Goal: Find specific page/section: Find specific page/section

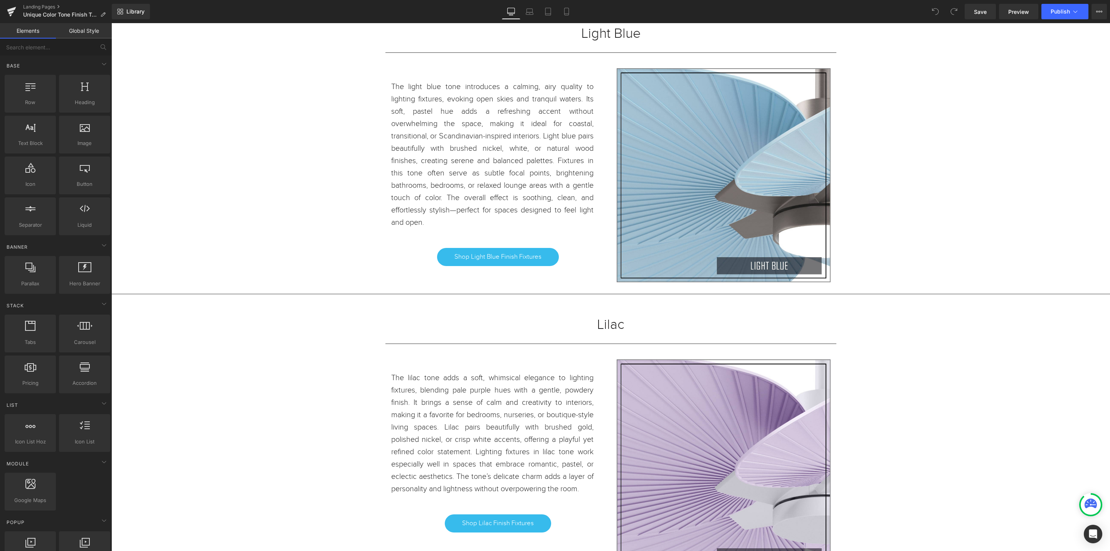
scroll to position [3883, 990]
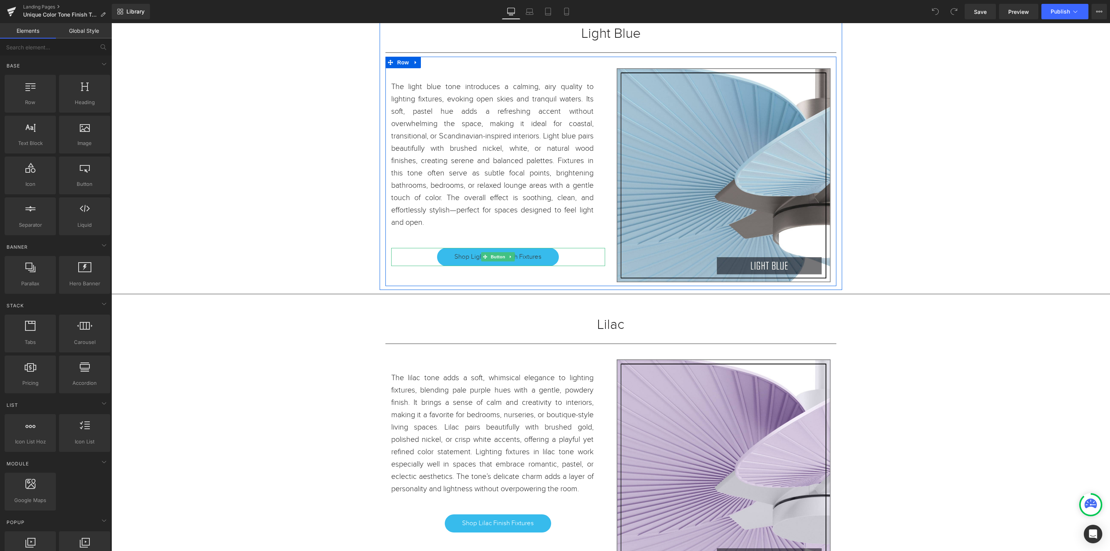
click at [537, 264] on link "Shop Light Blue Finish Fixtures" at bounding box center [498, 257] width 122 height 18
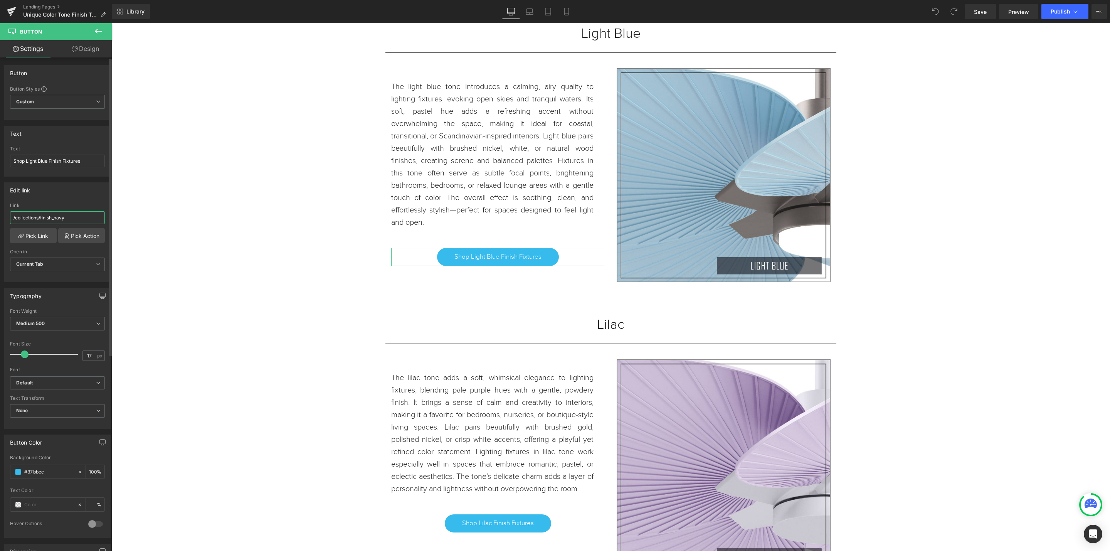
drag, startPoint x: 76, startPoint y: 220, endPoint x: 25, endPoint y: 199, distance: 54.8
click at [42, 222] on input "/collections/finish_navy" at bounding box center [57, 217] width 95 height 13
type input "/collections/finish_light-blue"
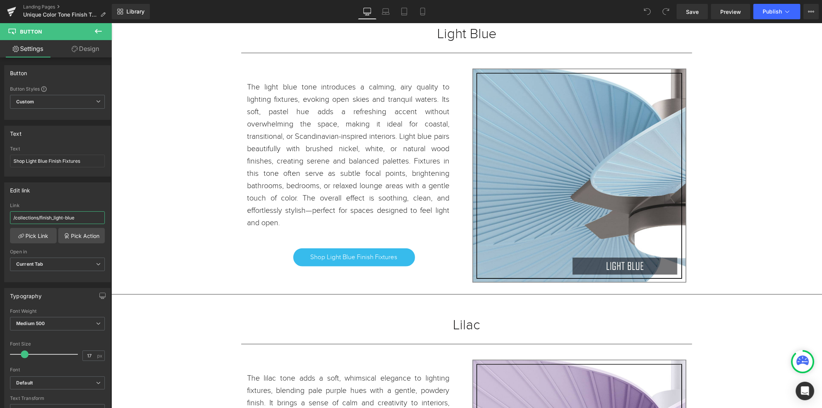
scroll to position [3880, 704]
drag, startPoint x: 1198, startPoint y: 23, endPoint x: 213, endPoint y: 320, distance: 1029.2
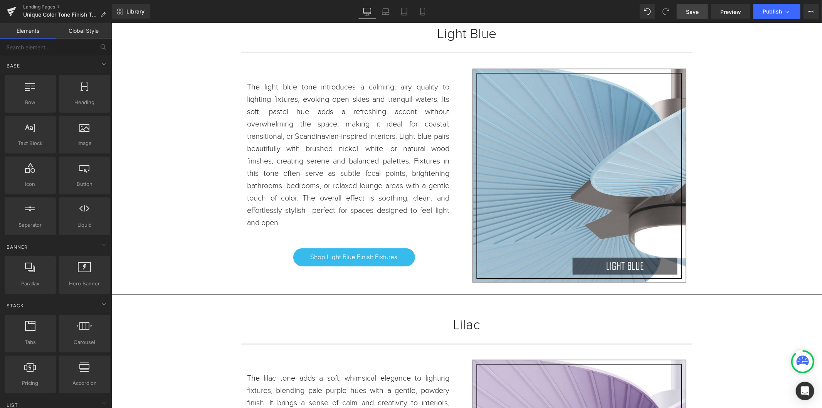
click at [689, 13] on span "Save" at bounding box center [692, 12] width 13 height 8
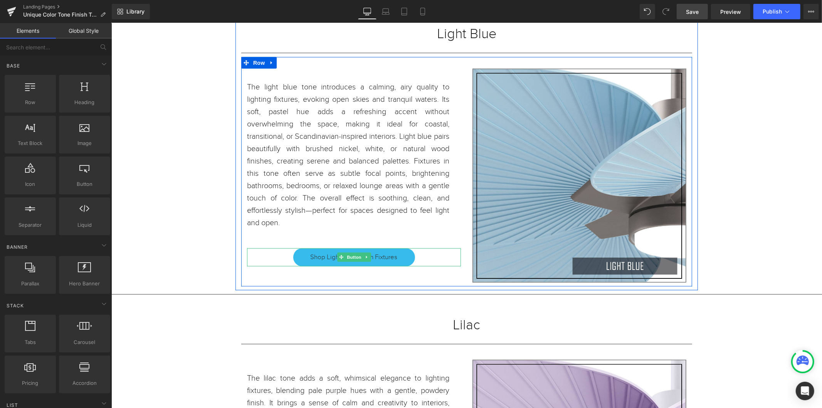
click at [405, 258] on link "Shop Light Blue Finish Fixtures" at bounding box center [354, 257] width 122 height 18
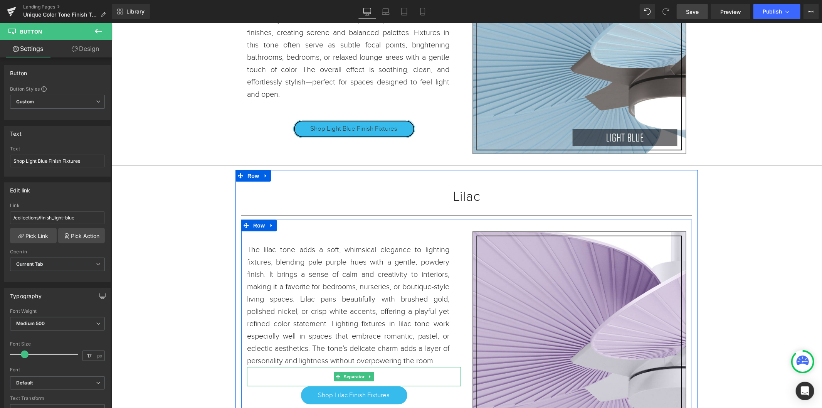
scroll to position [3221, 0]
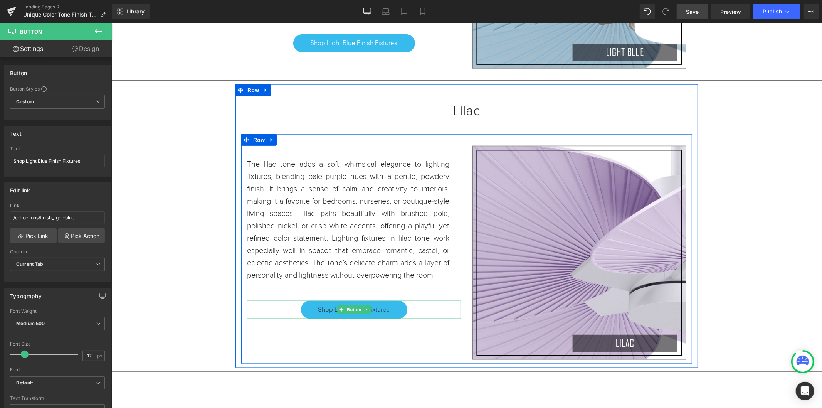
click at [390, 313] on link "Shop Lilac Finish Fixtures" at bounding box center [354, 309] width 106 height 18
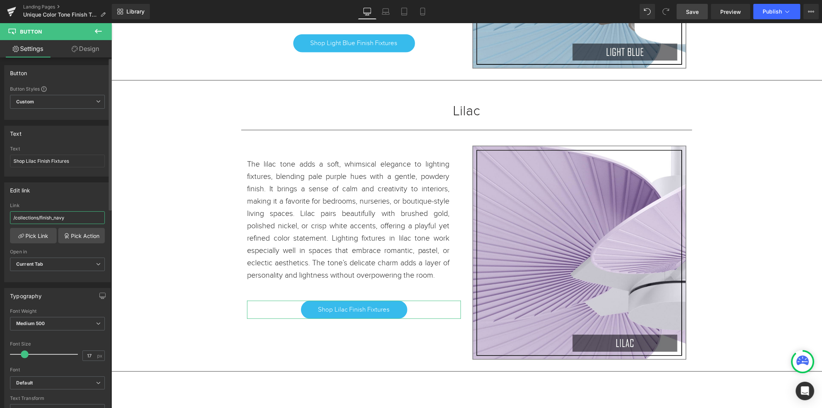
drag, startPoint x: 74, startPoint y: 216, endPoint x: 55, endPoint y: 217, distance: 19.0
click at [55, 217] on input "/collections/finish_navy" at bounding box center [57, 217] width 95 height 13
type input "/collections/finish_lilac"
click at [693, 16] on link "Save" at bounding box center [692, 11] width 31 height 15
